Goal: Check status: Check status

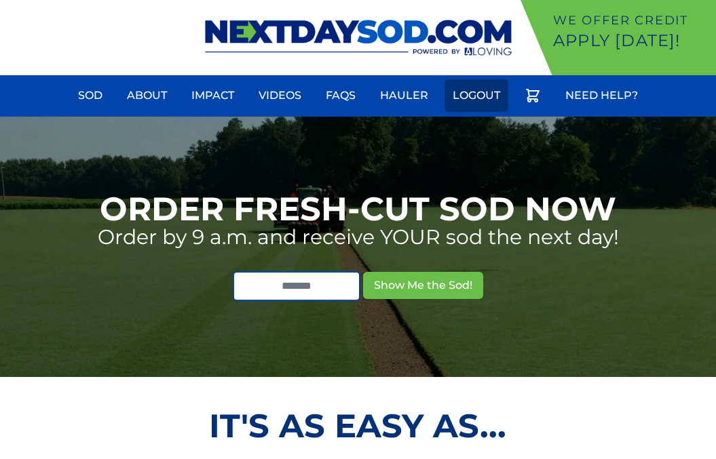
click at [468, 95] on link "Logout" at bounding box center [477, 95] width 64 height 33
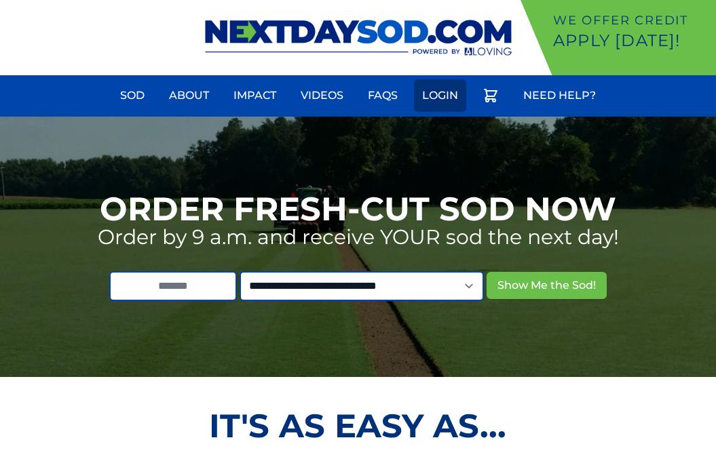
click at [446, 96] on link "Login" at bounding box center [440, 95] width 52 height 33
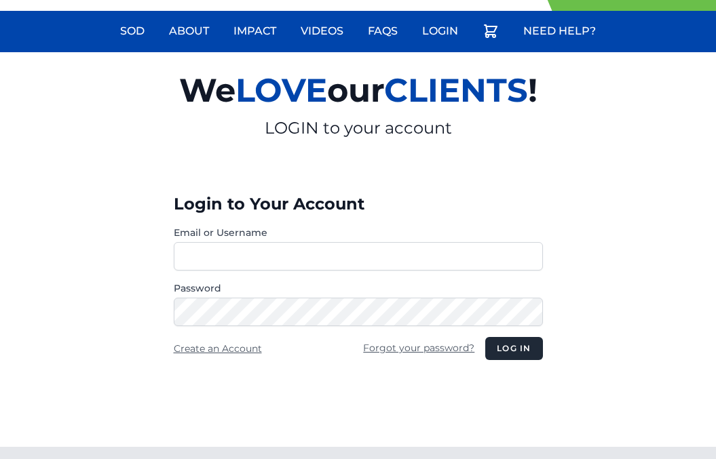
scroll to position [136, 0]
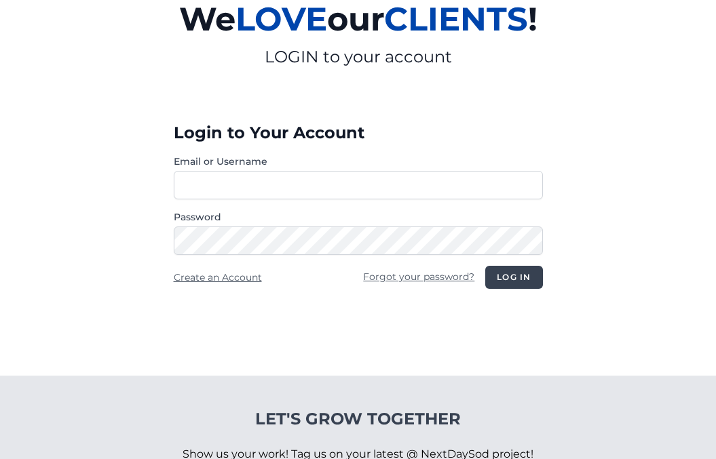
type input "**********"
click at [503, 277] on button "Log in" at bounding box center [513, 277] width 57 height 23
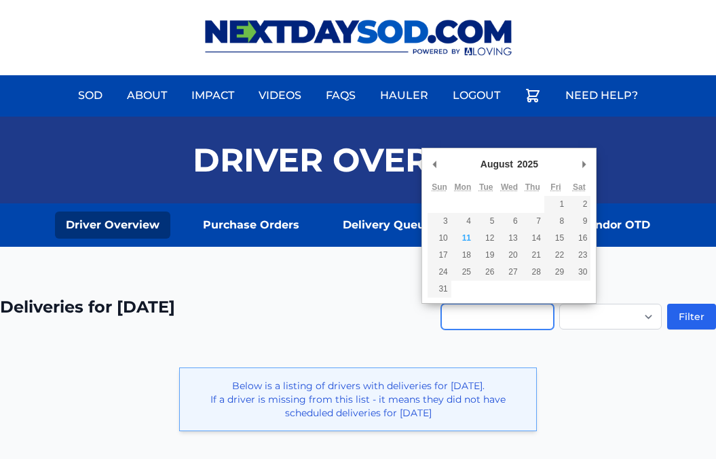
click at [455, 315] on input "Use the arrow keys to pick a date" at bounding box center [497, 317] width 113 height 26
type input "**********"
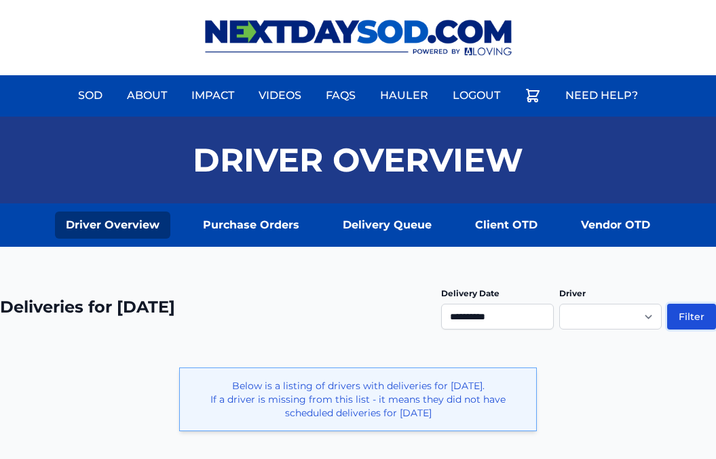
click at [686, 316] on button "Filter" at bounding box center [691, 317] width 49 height 26
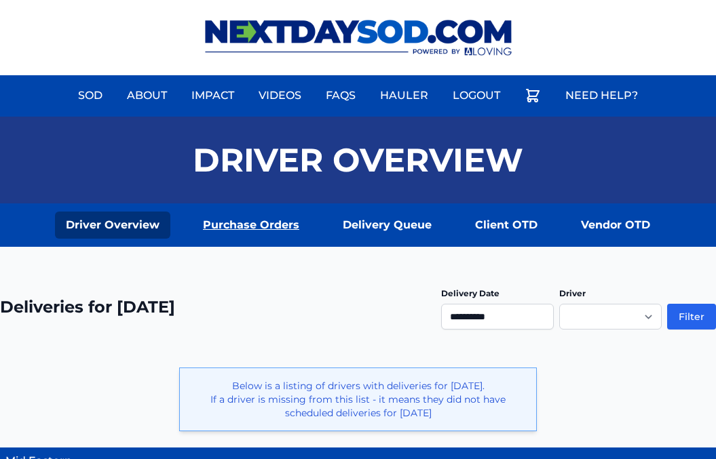
click at [231, 227] on link "Purchase Orders" at bounding box center [251, 225] width 118 height 27
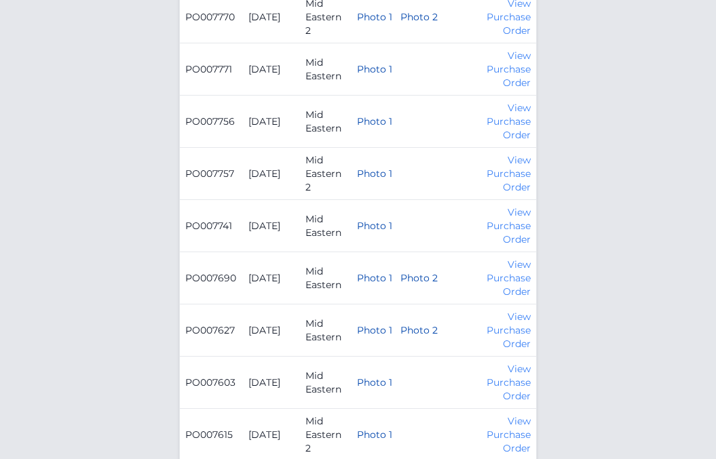
scroll to position [475, 0]
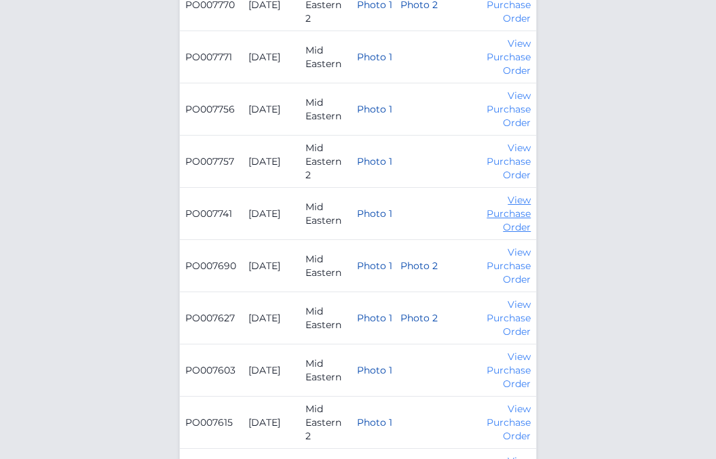
click at [510, 218] on link "View Purchase Order" at bounding box center [509, 213] width 44 height 39
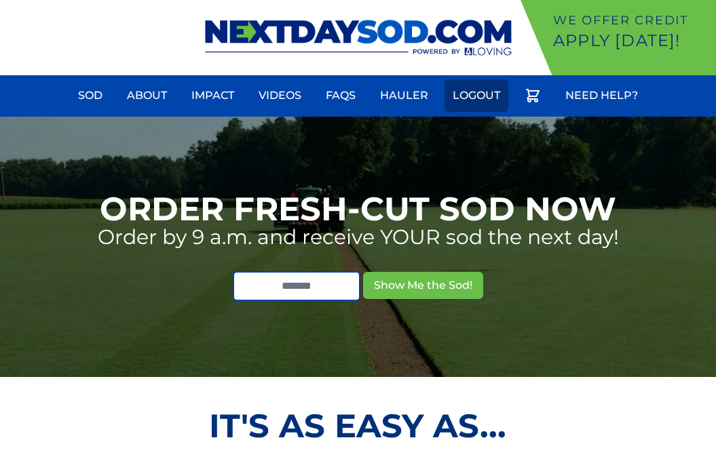
click at [479, 94] on link "Logout" at bounding box center [477, 95] width 64 height 33
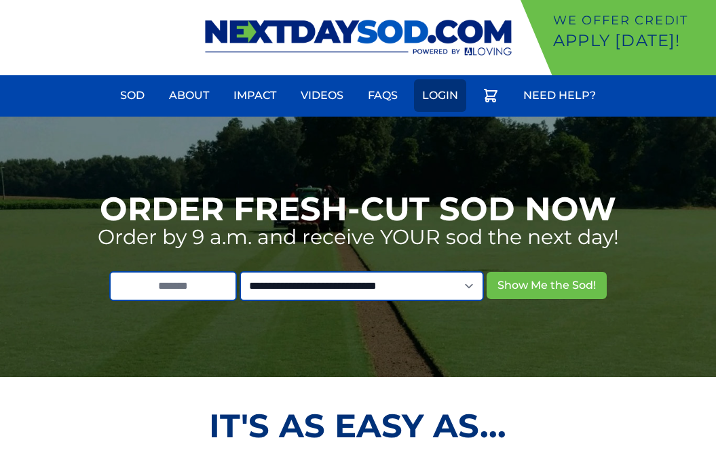
click at [439, 94] on link "Login" at bounding box center [440, 95] width 52 height 33
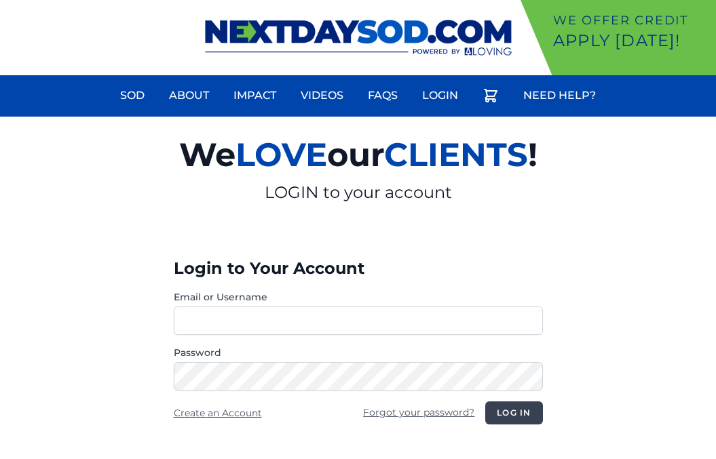
type input "**********"
click at [514, 416] on button "Log in" at bounding box center [513, 413] width 57 height 23
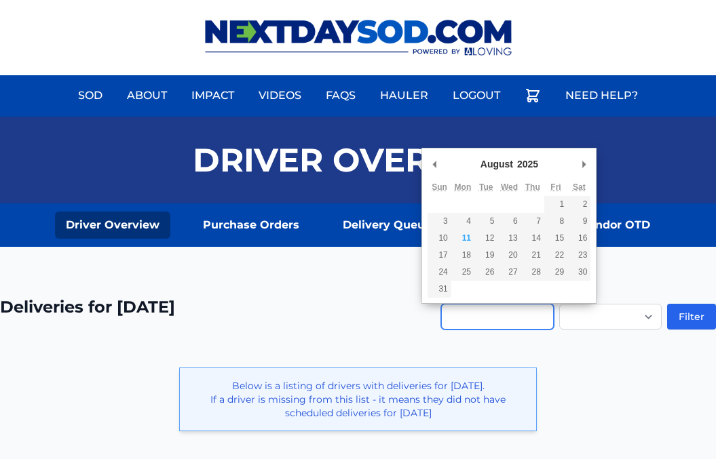
click at [446, 317] on input "Use the arrow keys to pick a date" at bounding box center [497, 317] width 113 height 26
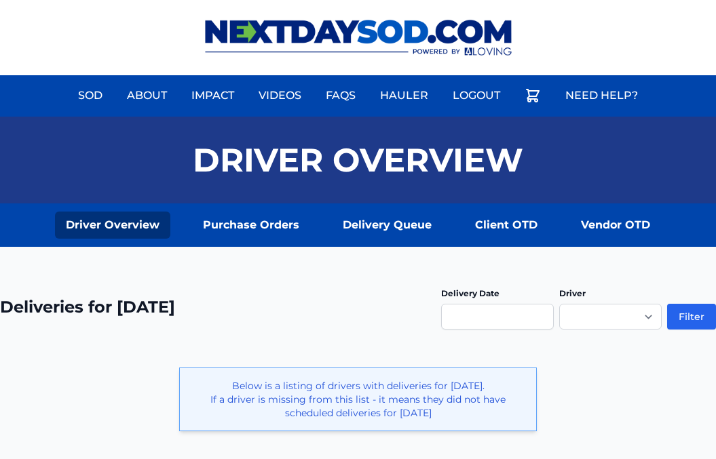
click at [612, 395] on div "**********" at bounding box center [358, 355] width 716 height 217
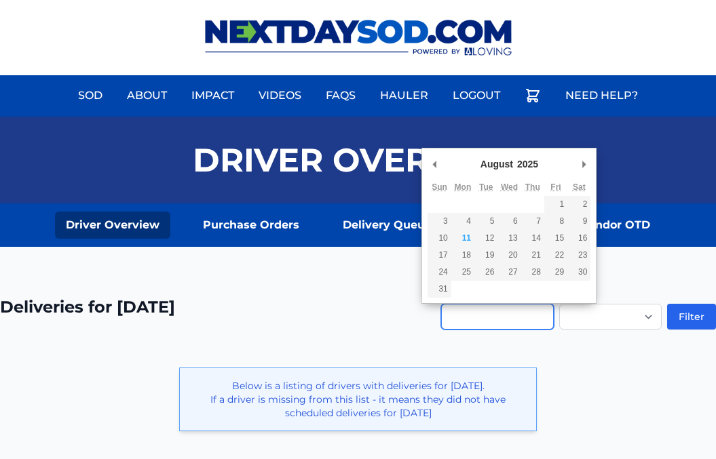
click at [441, 316] on input "Use the arrow keys to pick a date" at bounding box center [497, 317] width 113 height 26
type input "**********"
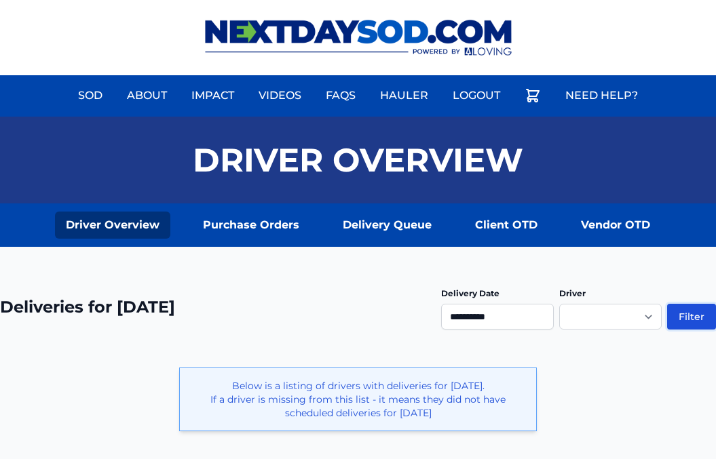
click at [694, 318] on button "Filter" at bounding box center [691, 317] width 49 height 26
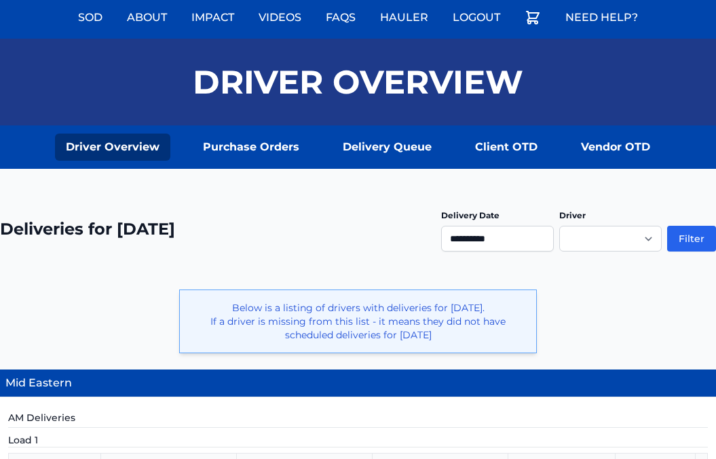
scroll to position [68, 0]
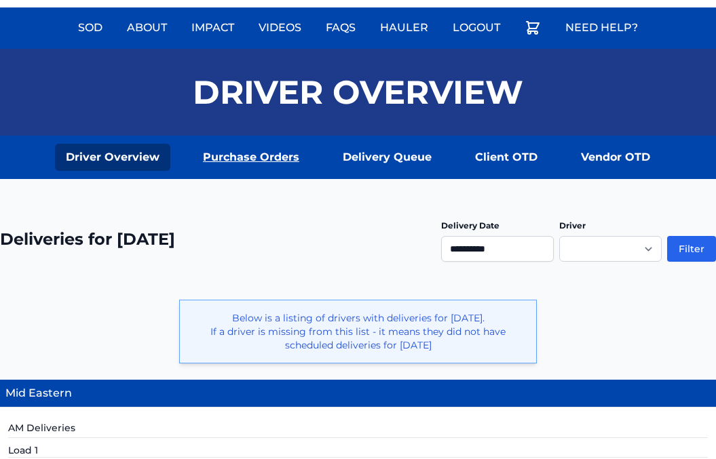
click at [252, 156] on link "Purchase Orders" at bounding box center [251, 157] width 118 height 27
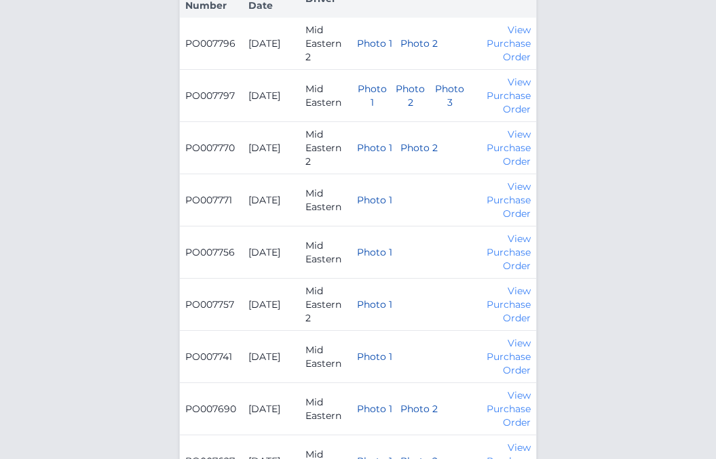
scroll to position [339, 0]
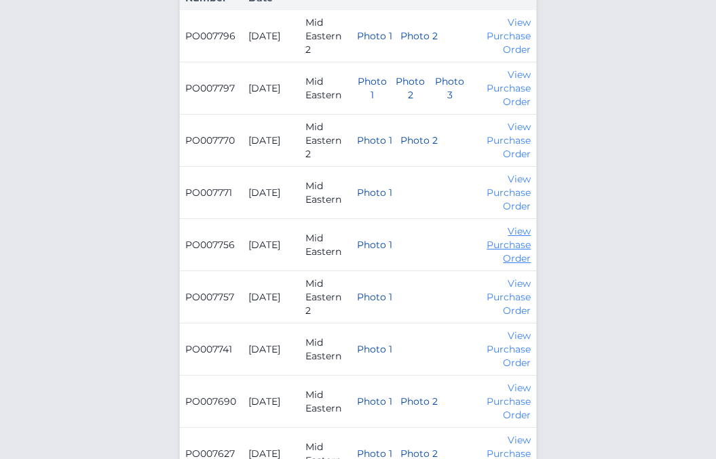
click at [505, 247] on link "View Purchase Order" at bounding box center [509, 244] width 44 height 39
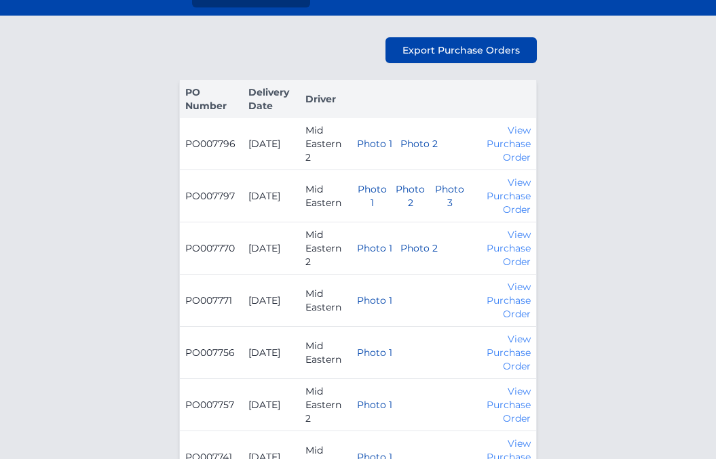
scroll to position [0, 0]
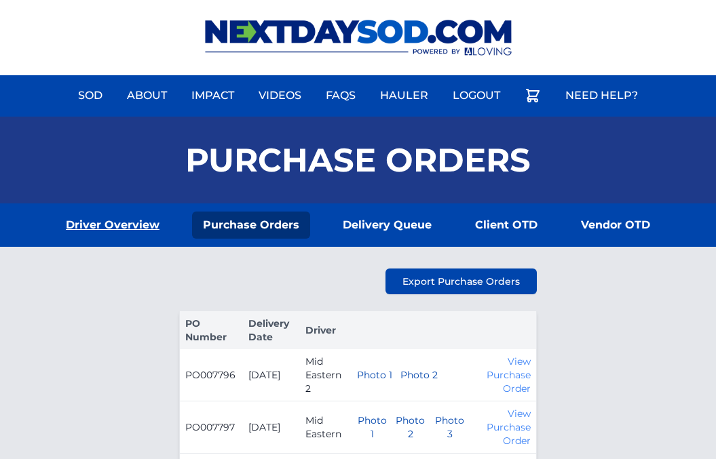
click at [125, 221] on link "Driver Overview" at bounding box center [112, 225] width 115 height 27
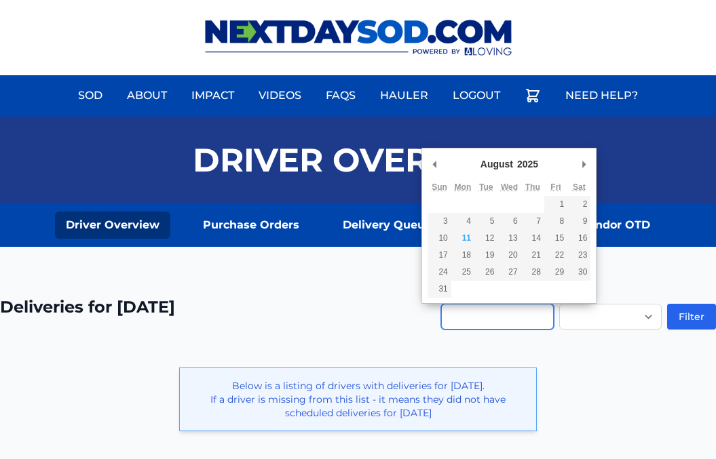
click at [441, 318] on input "Use the arrow keys to pick a date" at bounding box center [497, 317] width 113 height 26
click at [432, 200] on td at bounding box center [439, 204] width 23 height 17
type input "**********"
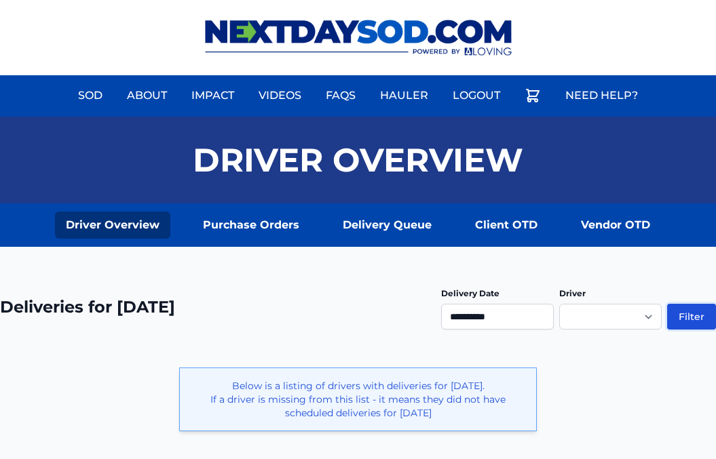
click at [691, 310] on button "Filter" at bounding box center [691, 317] width 49 height 26
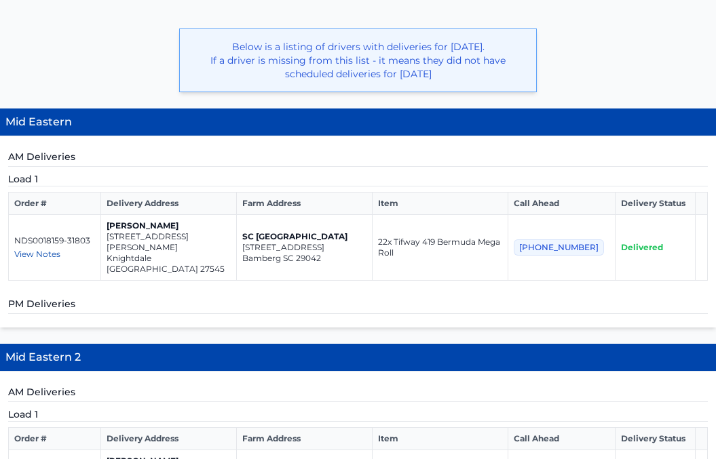
scroll to position [271, 0]
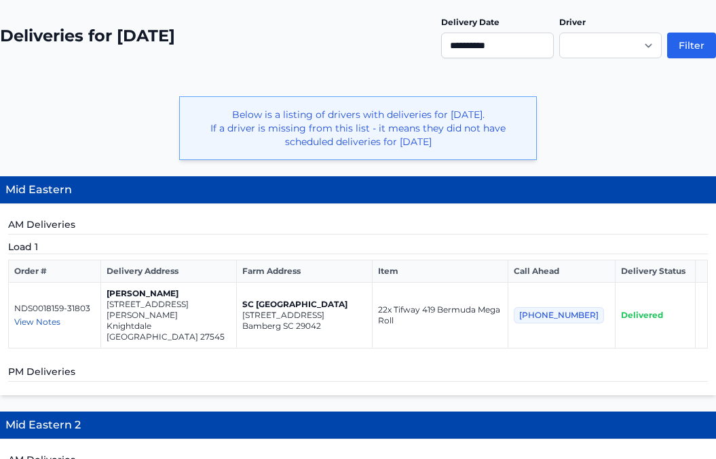
click at [354, 229] on h5 "AM Deliveries" at bounding box center [358, 226] width 700 height 17
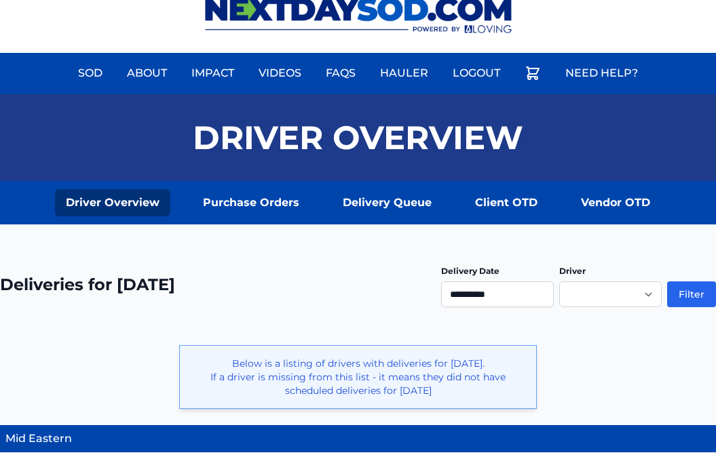
scroll to position [0, 0]
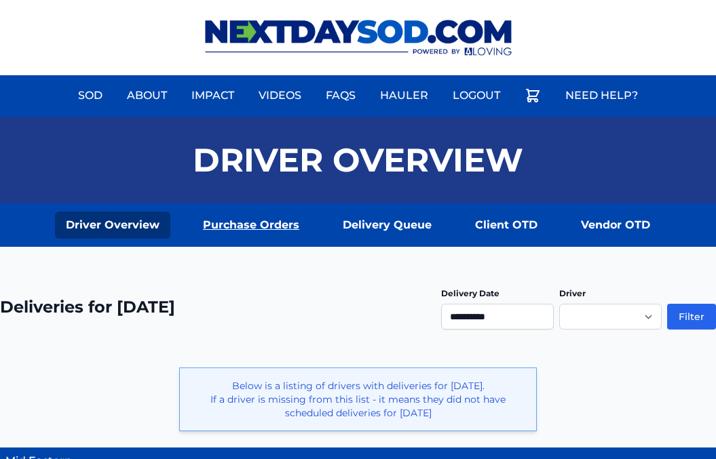
click at [261, 226] on link "Purchase Orders" at bounding box center [251, 225] width 118 height 27
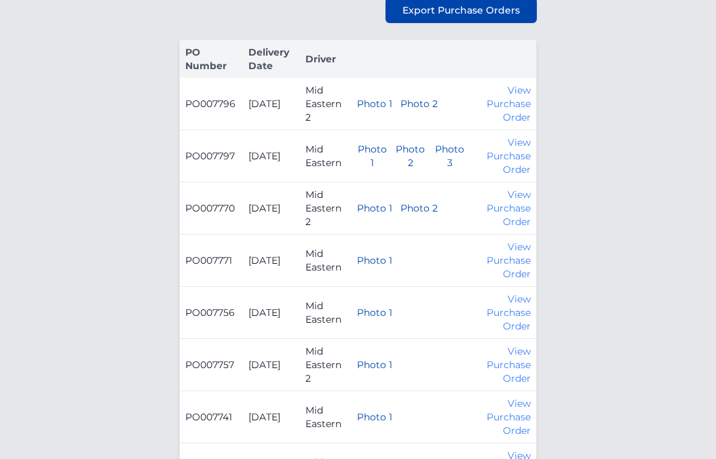
scroll to position [339, 0]
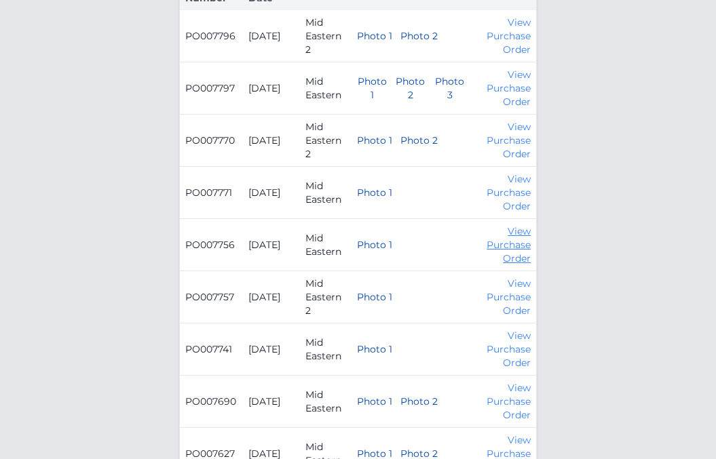
click at [502, 248] on link "View Purchase Order" at bounding box center [509, 244] width 44 height 39
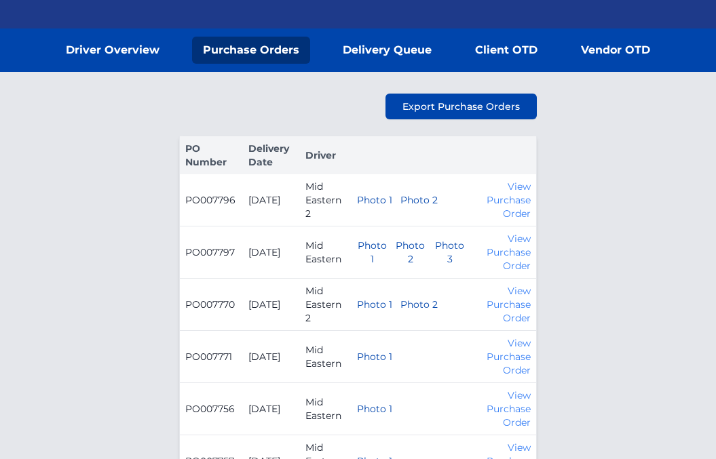
scroll to position [0, 0]
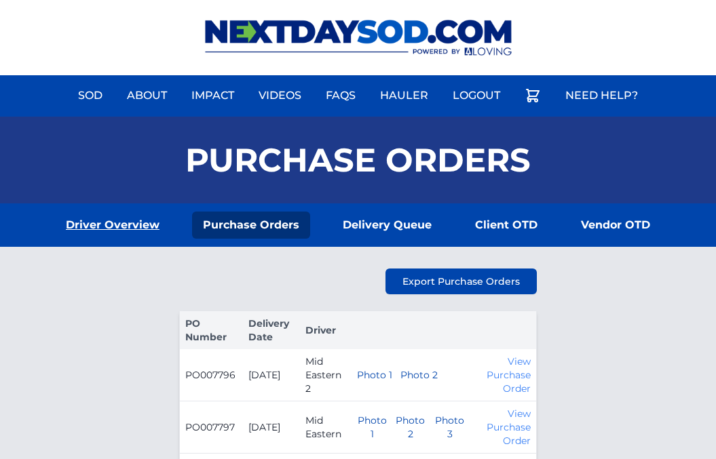
click at [105, 227] on link "Driver Overview" at bounding box center [112, 225] width 115 height 27
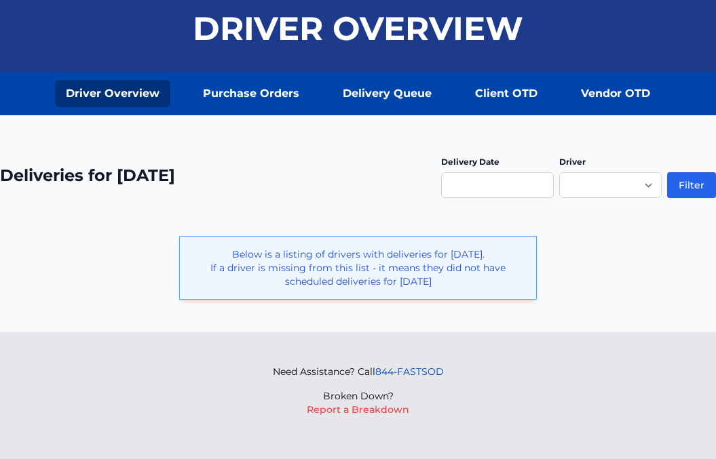
scroll to position [132, 0]
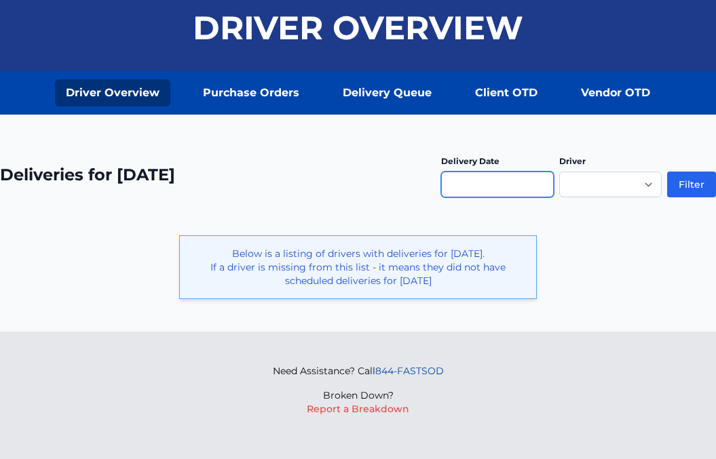
click at [445, 188] on input "text" at bounding box center [497, 185] width 113 height 26
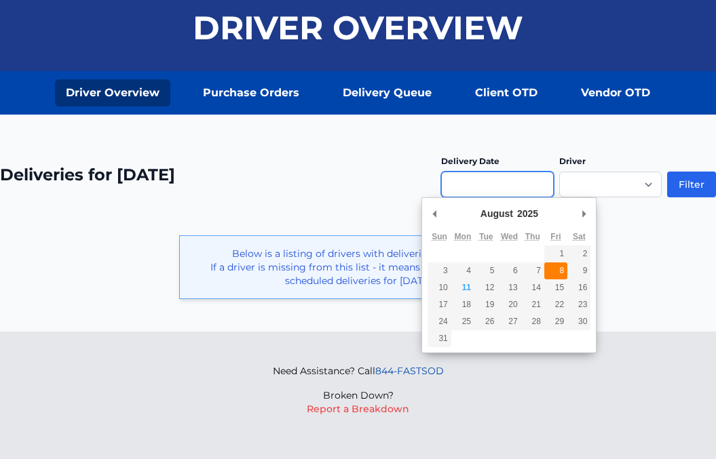
type input "**********"
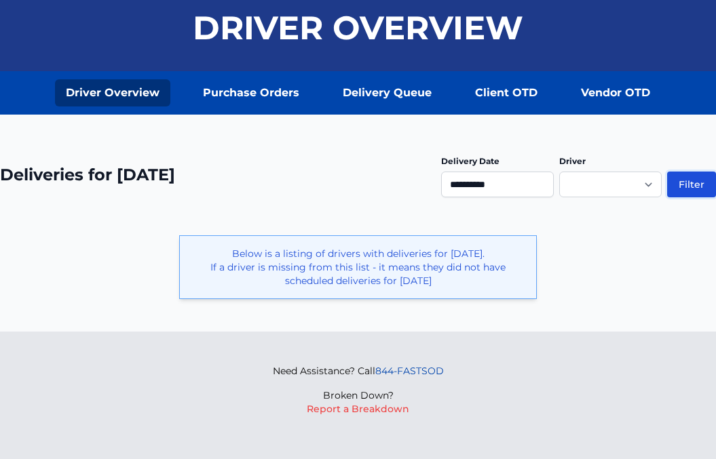
click at [693, 189] on button "Filter" at bounding box center [691, 185] width 49 height 26
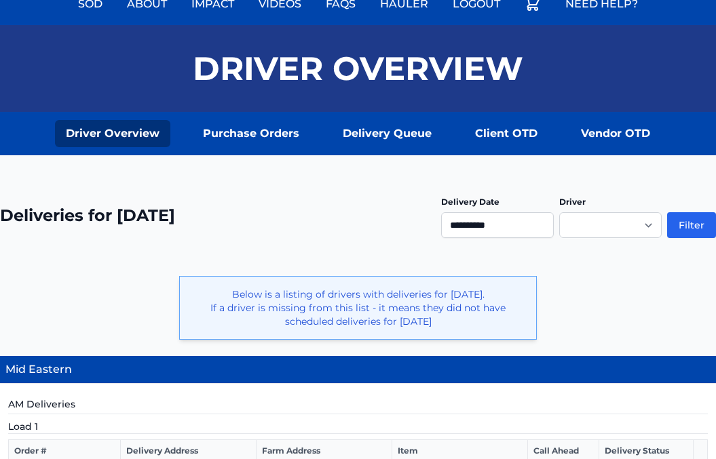
scroll to position [68, 0]
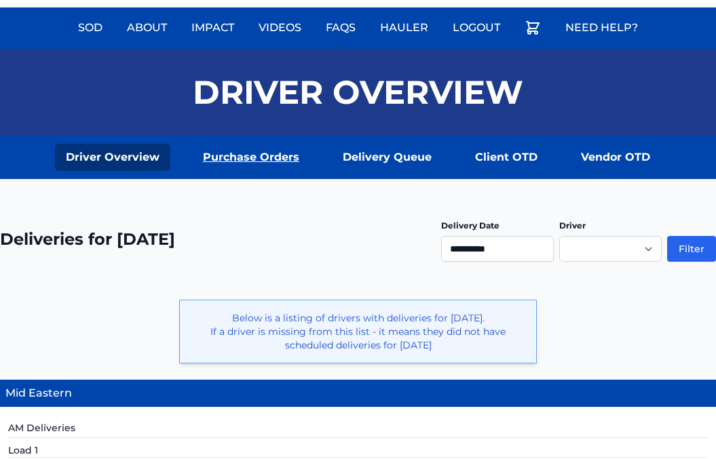
click at [274, 157] on link "Purchase Orders" at bounding box center [251, 157] width 118 height 27
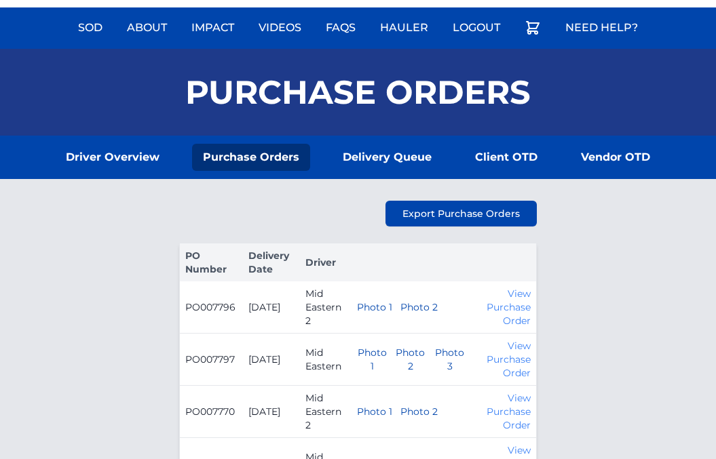
scroll to position [136, 0]
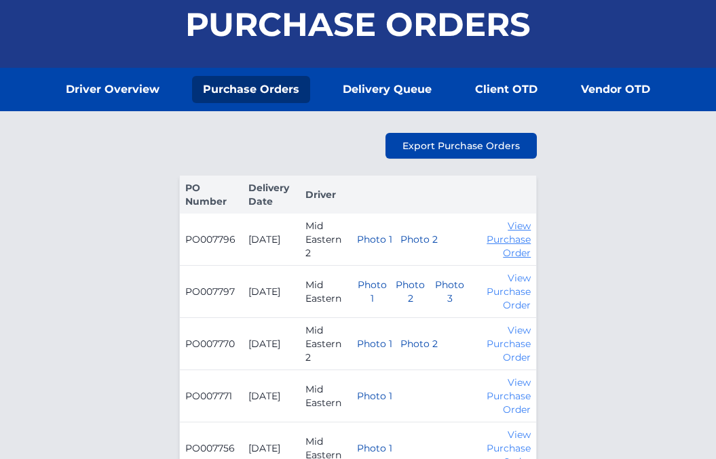
click at [517, 243] on link "View Purchase Order" at bounding box center [509, 239] width 44 height 39
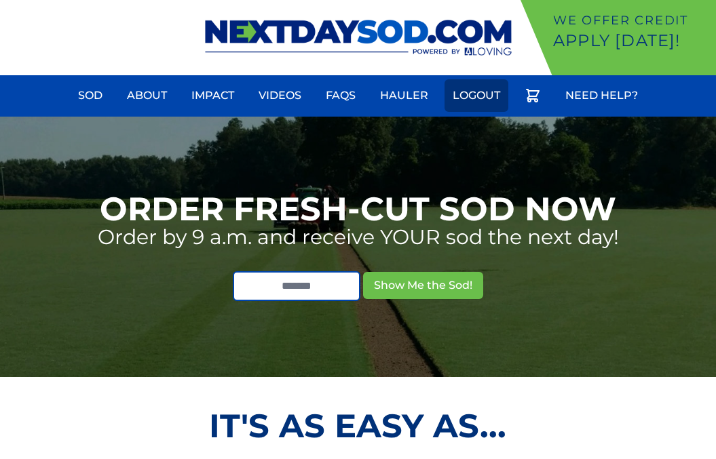
click at [481, 91] on link "Logout" at bounding box center [477, 95] width 64 height 33
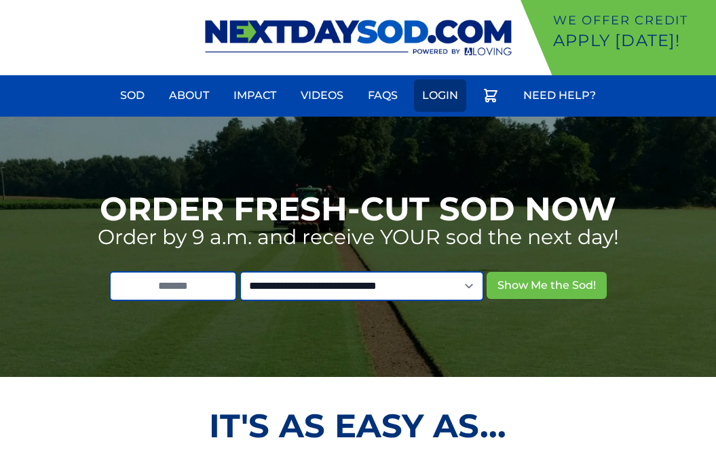
click at [444, 94] on link "Login" at bounding box center [440, 95] width 52 height 33
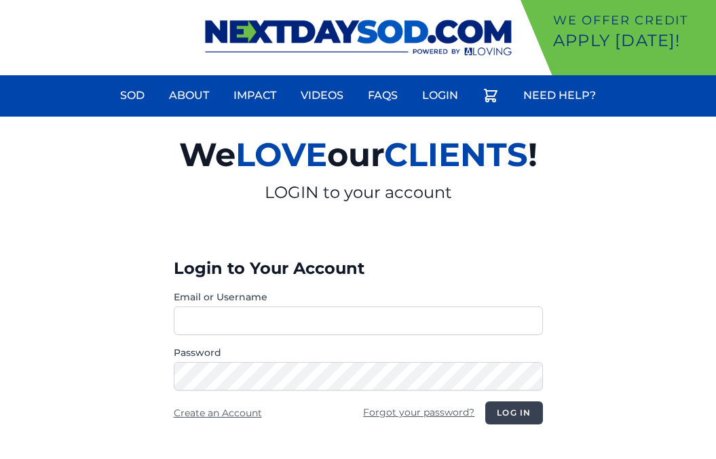
type input "**********"
click at [510, 413] on button "Log in" at bounding box center [513, 413] width 57 height 23
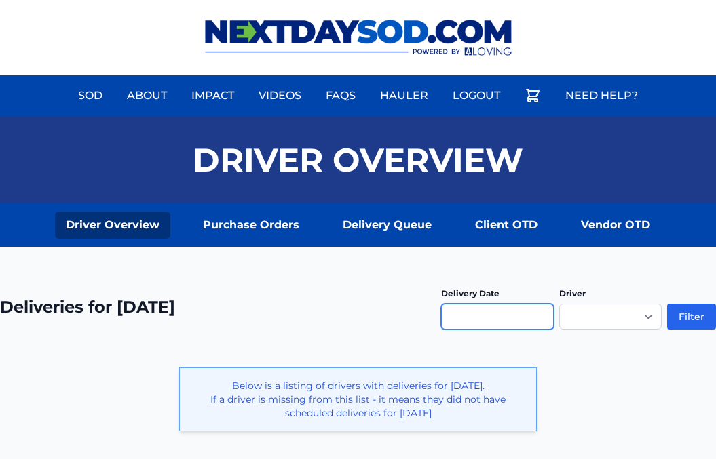
click at [480, 313] on input "text" at bounding box center [497, 317] width 113 height 26
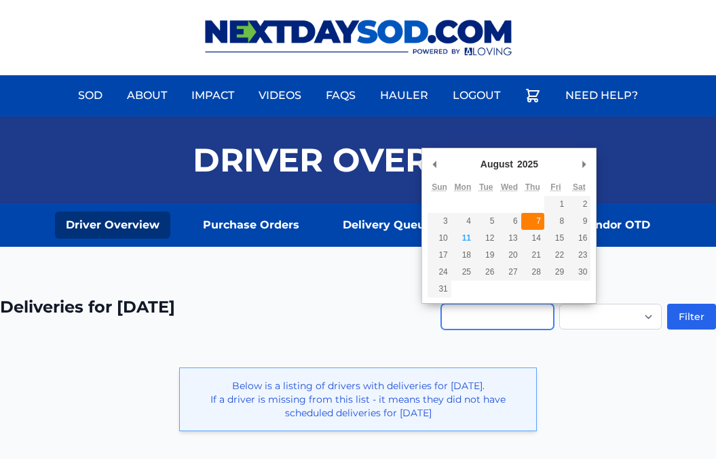
type input "**********"
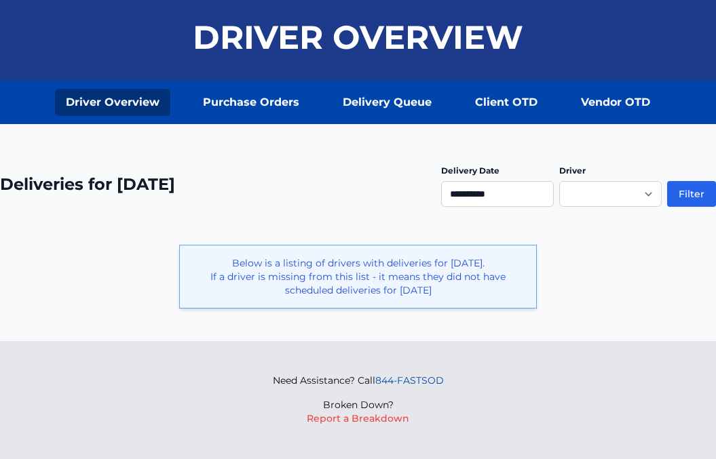
scroll to position [132, 0]
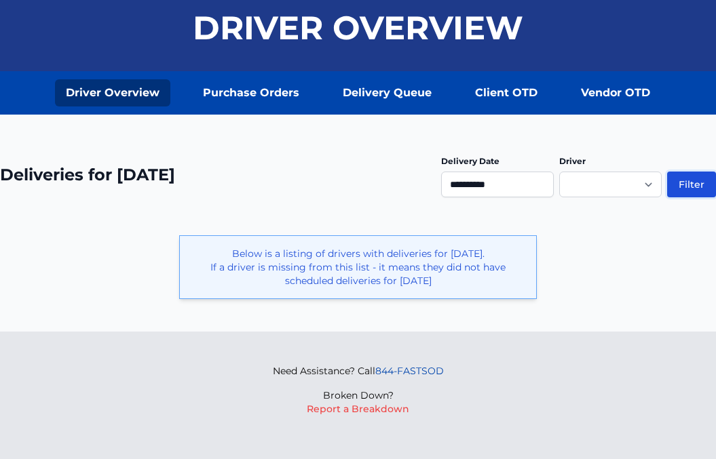
click at [692, 184] on button "Filter" at bounding box center [691, 185] width 49 height 26
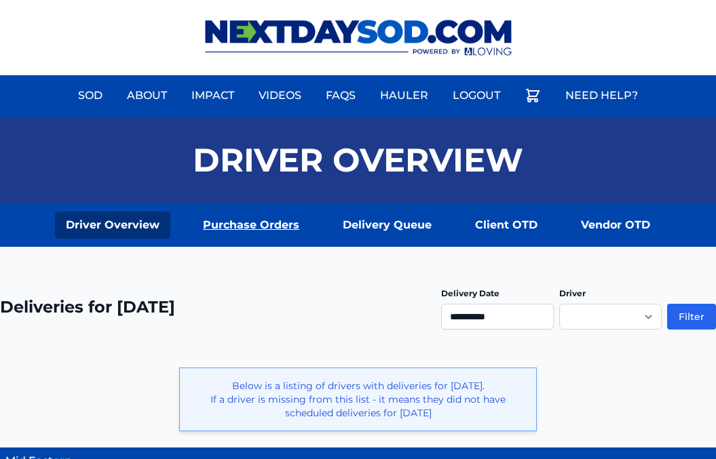
click at [264, 227] on link "Purchase Orders" at bounding box center [251, 225] width 118 height 27
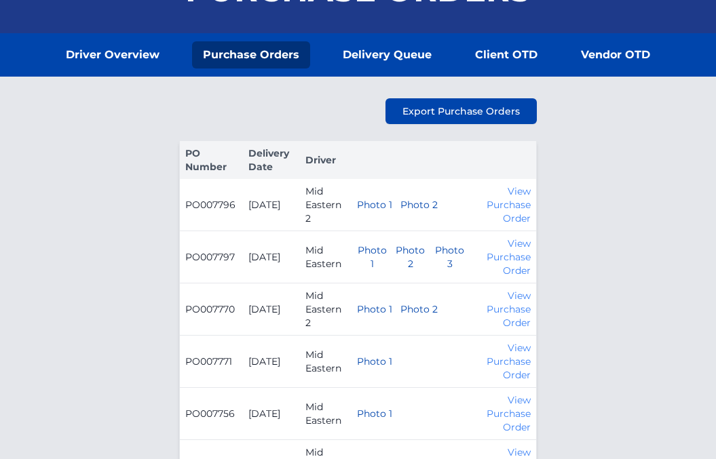
scroll to position [271, 0]
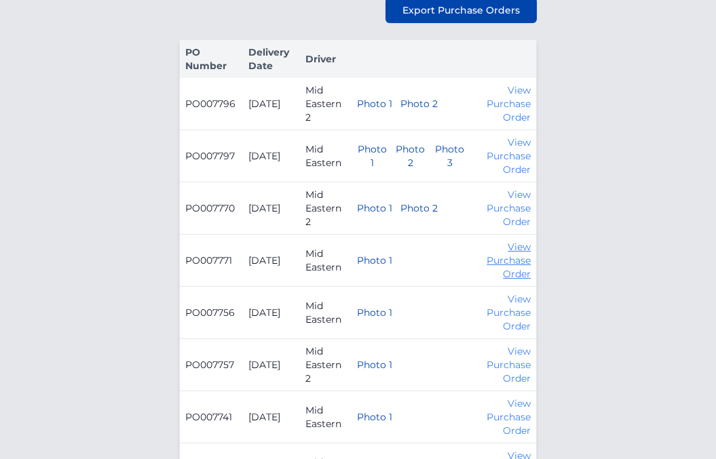
click at [500, 259] on link "View Purchase Order" at bounding box center [509, 260] width 44 height 39
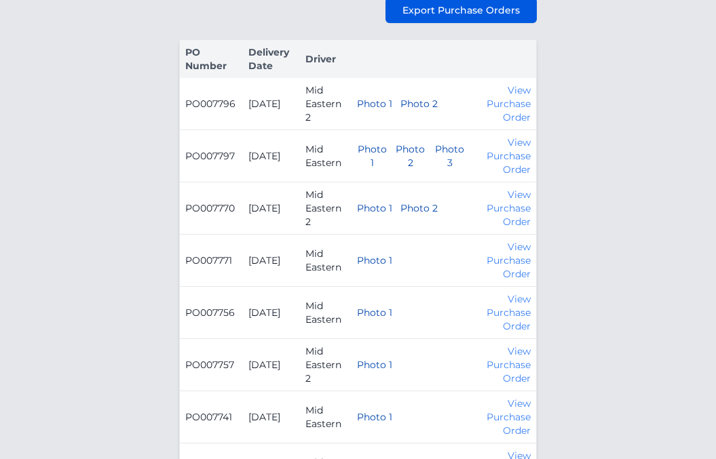
scroll to position [0, 0]
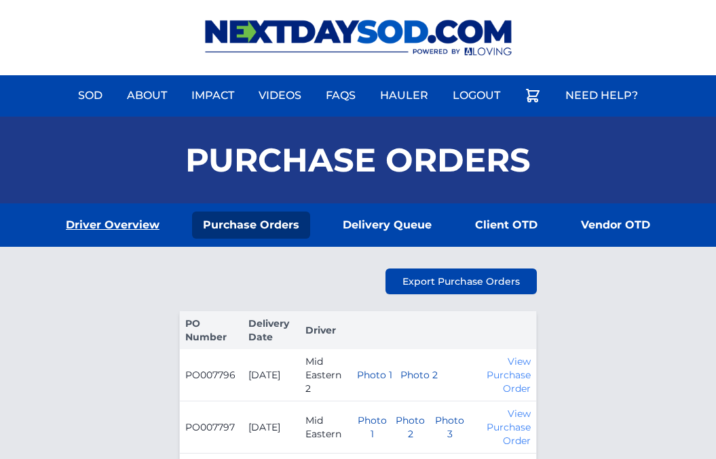
click at [87, 227] on link "Driver Overview" at bounding box center [112, 225] width 115 height 27
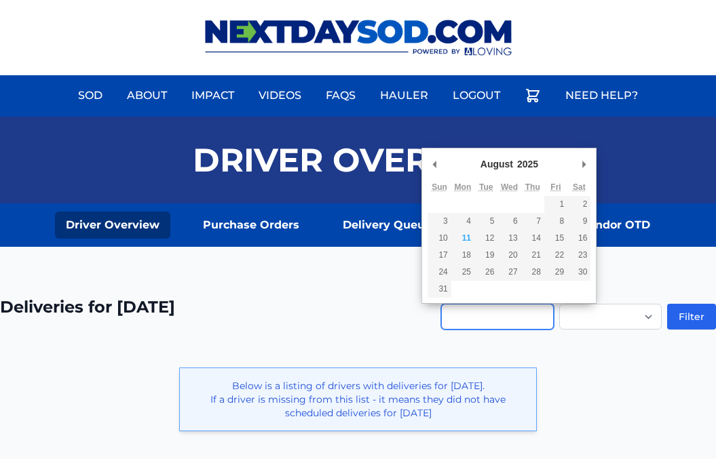
click at [483, 318] on input "Use the arrow keys to pick a date" at bounding box center [497, 317] width 113 height 26
type input "**********"
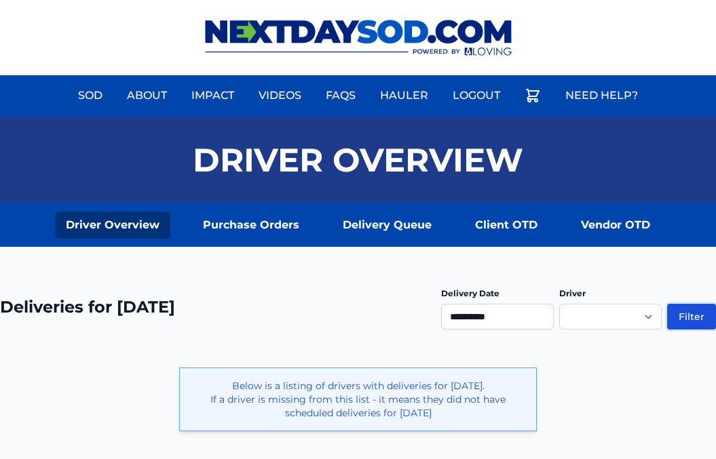
click at [689, 319] on button "Filter" at bounding box center [691, 317] width 49 height 26
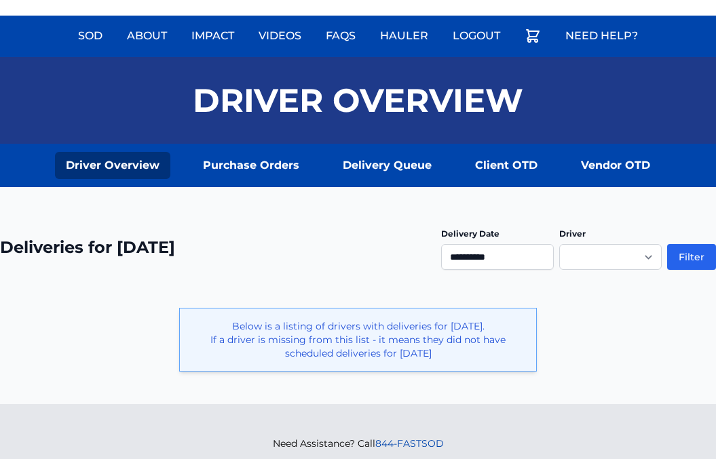
scroll to position [132, 0]
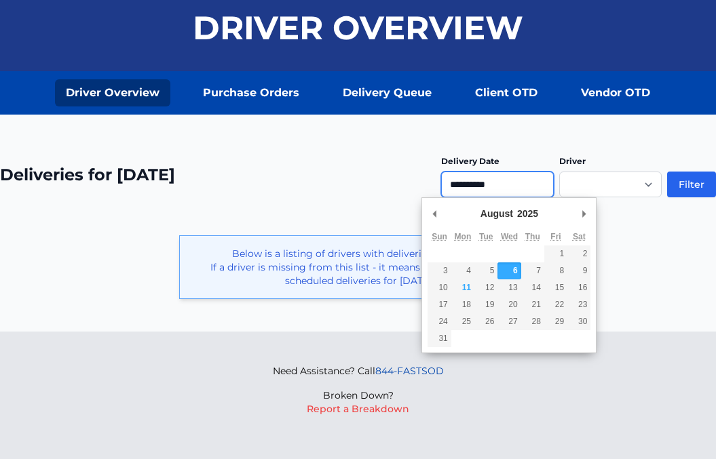
click at [518, 185] on input "**********" at bounding box center [497, 185] width 113 height 26
type input "**********"
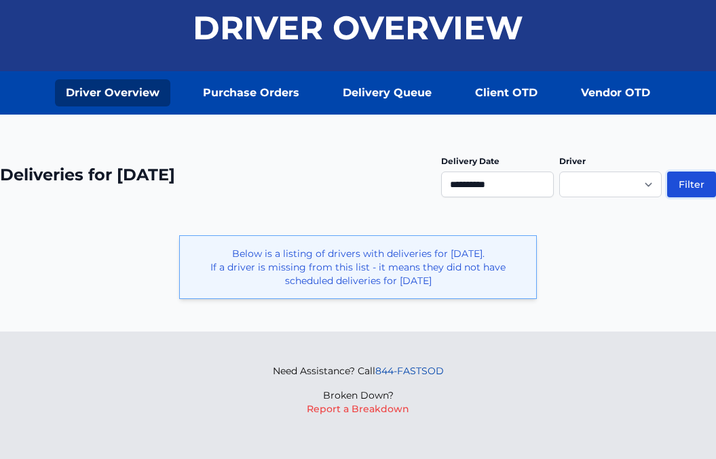
click at [688, 189] on button "Filter" at bounding box center [691, 185] width 49 height 26
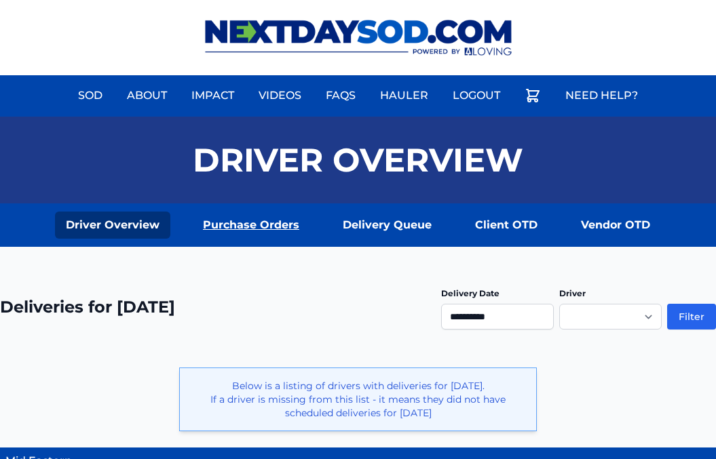
click at [247, 227] on link "Purchase Orders" at bounding box center [251, 225] width 118 height 27
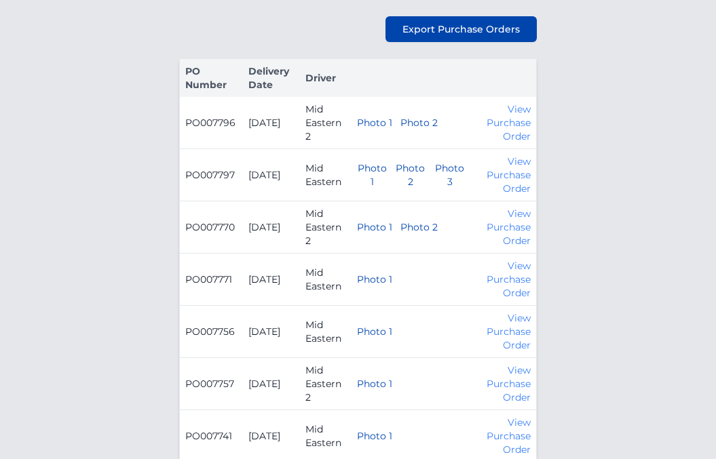
scroll to position [271, 0]
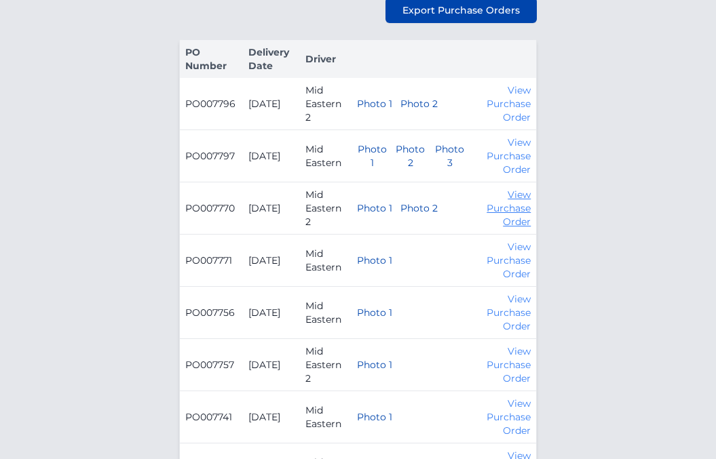
click at [520, 205] on link "View Purchase Order" at bounding box center [509, 208] width 44 height 39
